Goal: Information Seeking & Learning: Learn about a topic

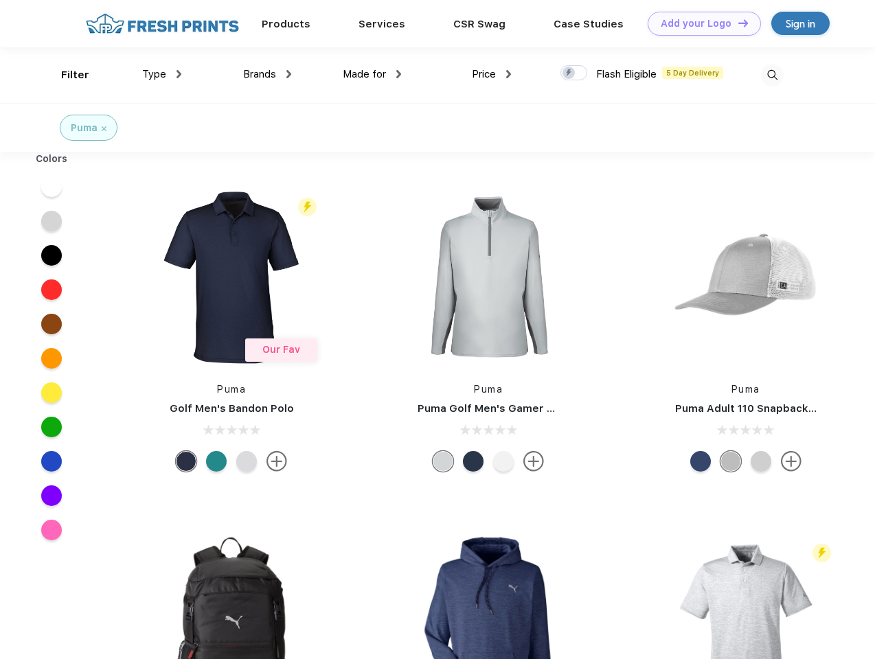
click at [699, 23] on link "Add your Logo Design Tool" at bounding box center [703, 24] width 113 height 24
click at [0, 0] on div "Design Tool" at bounding box center [0, 0] width 0 height 0
click at [737, 23] on link "Add your Logo Design Tool" at bounding box center [703, 24] width 113 height 24
click at [66, 75] on div "Filter" at bounding box center [75, 75] width 28 height 16
click at [162, 74] on span "Type" at bounding box center [154, 74] width 24 height 12
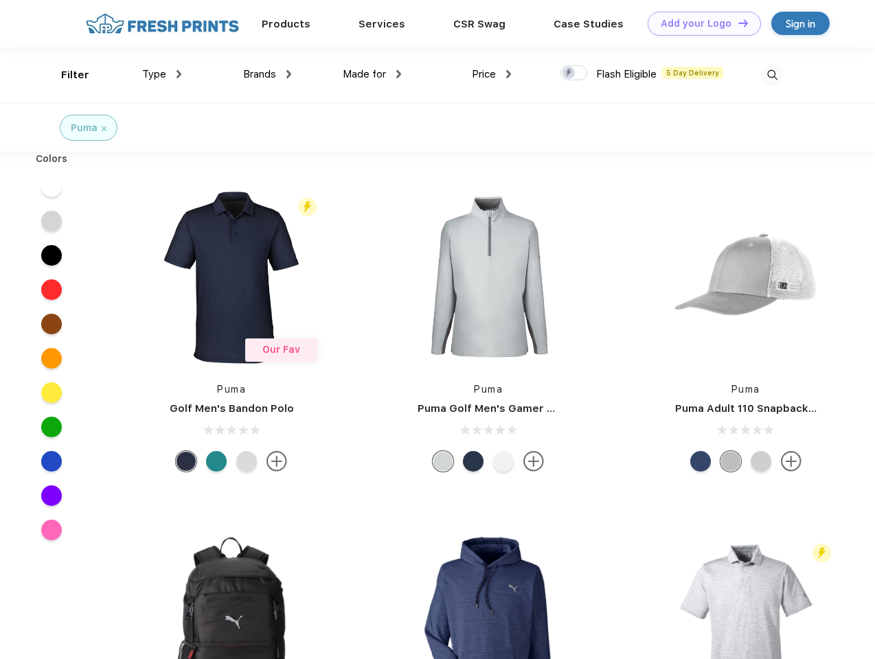
click at [267, 74] on span "Brands" at bounding box center [259, 74] width 33 height 12
click at [372, 74] on span "Made for" at bounding box center [364, 74] width 43 height 12
click at [492, 74] on span "Price" at bounding box center [484, 74] width 24 height 12
click at [574, 73] on div at bounding box center [573, 72] width 27 height 15
click at [569, 73] on input "checkbox" at bounding box center [564, 69] width 9 height 9
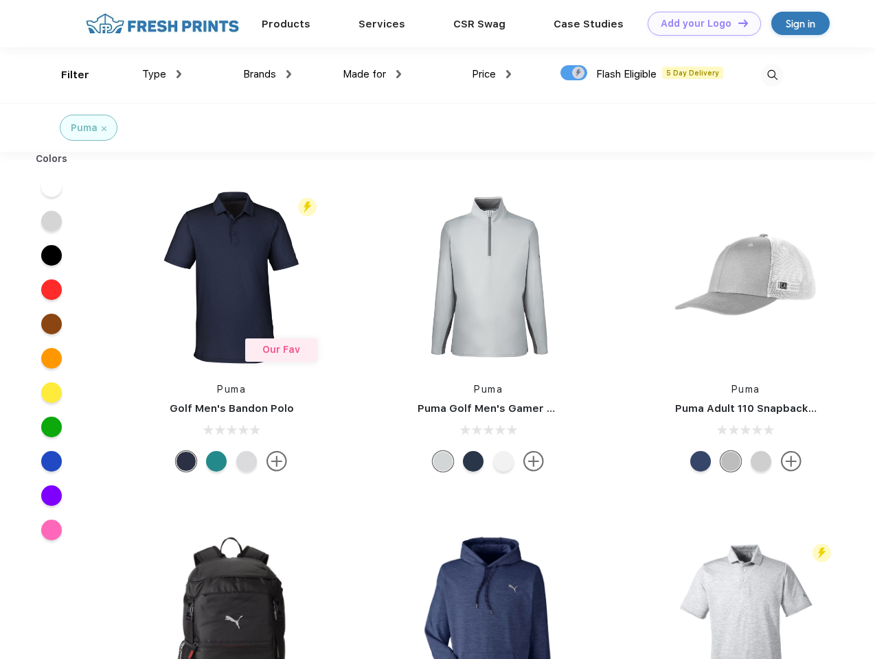
click at [772, 75] on img at bounding box center [772, 75] width 23 height 23
